Goal: Communication & Community: Answer question/provide support

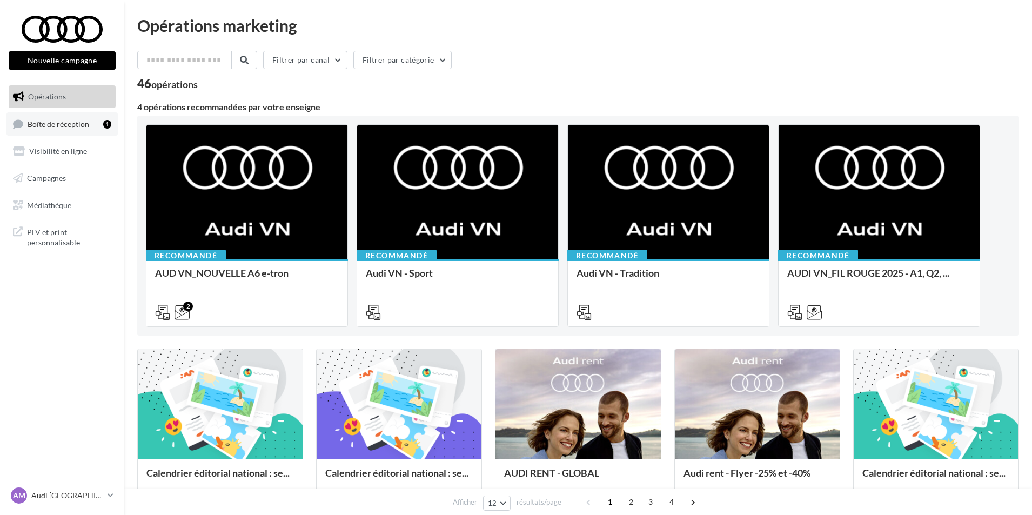
click at [79, 127] on span "Boîte de réception" at bounding box center [59, 123] width 62 height 9
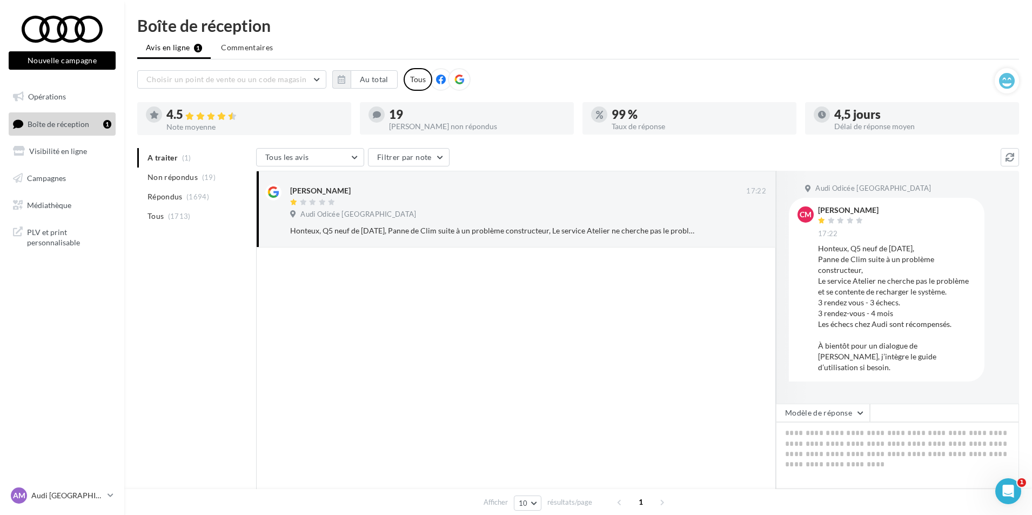
click at [915, 359] on div "Honteux, Q5 neuf de [DATE], Panne de Clim suite à un problème constructeur, Le …" at bounding box center [897, 308] width 158 height 130
drag, startPoint x: 876, startPoint y: 210, endPoint x: 830, endPoint y: 209, distance: 46.5
click at [830, 209] on div "[PERSON_NAME] 17:22" at bounding box center [897, 222] width 158 height 32
click at [883, 267] on div "Honteux, Q5 neuf de [DATE], Panne de Clim suite à un problème constructeur, Le …" at bounding box center [897, 308] width 158 height 130
click at [923, 291] on div "Honteux, Q5 neuf de [DATE], Panne de Clim suite à un problème constructeur, Le …" at bounding box center [897, 308] width 158 height 130
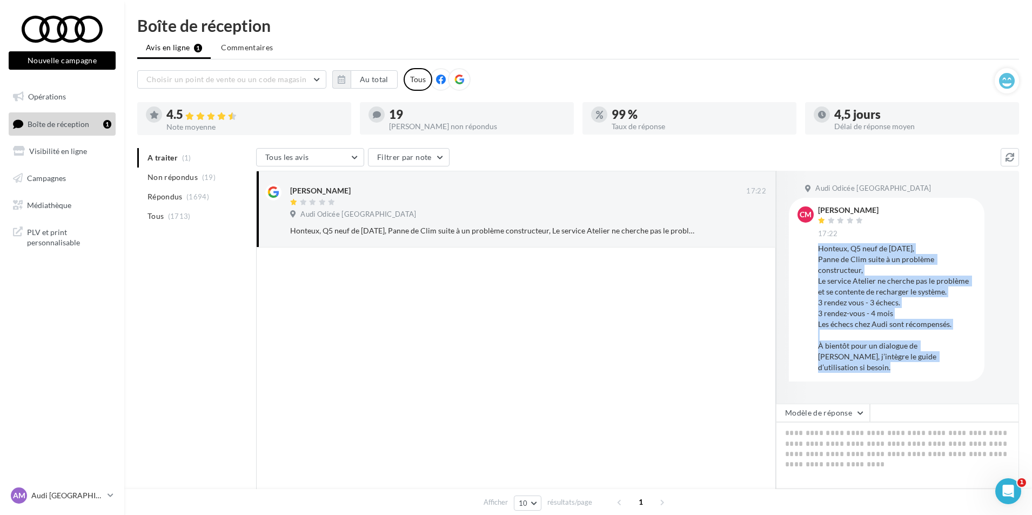
drag, startPoint x: 912, startPoint y: 361, endPoint x: 818, endPoint y: 252, distance: 143.7
click at [818, 252] on div "Honteux, Q5 neuf de [DATE], Panne de Clim suite à un problème constructeur, Le …" at bounding box center [897, 308] width 158 height 130
copy div "Honteux, Q5 neuf de [DATE], Panne de Clim suite à un problème constructeur, Le …"
